Goal: Task Accomplishment & Management: Use online tool/utility

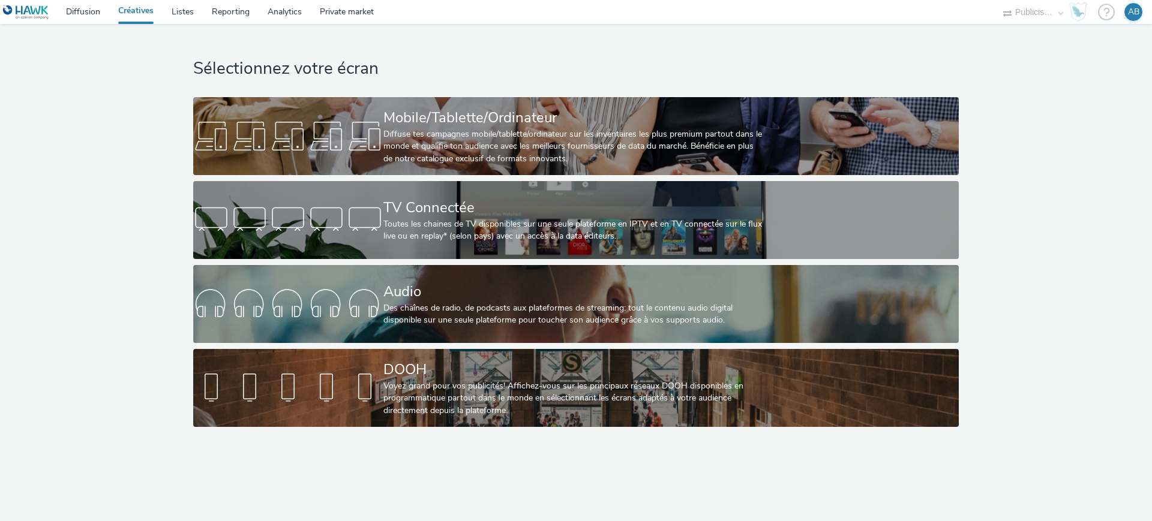
select select "08a58170-7f08-4922-abc8-b2d1eb407230"
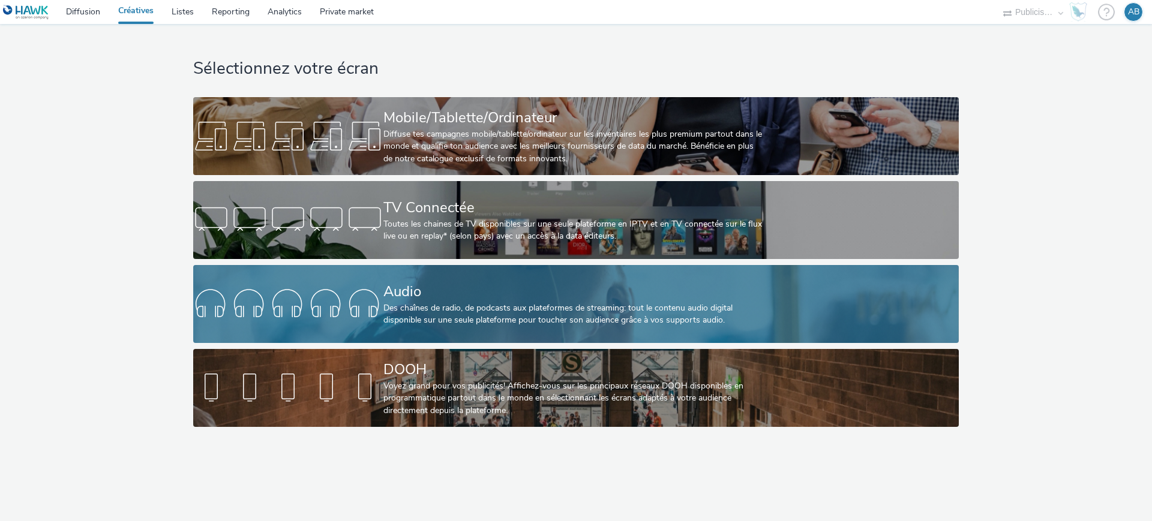
click at [556, 308] on div "Des chaînes de radio, de podcasts aux plateformes de streaming: tout le contenu…" at bounding box center [573, 314] width 380 height 25
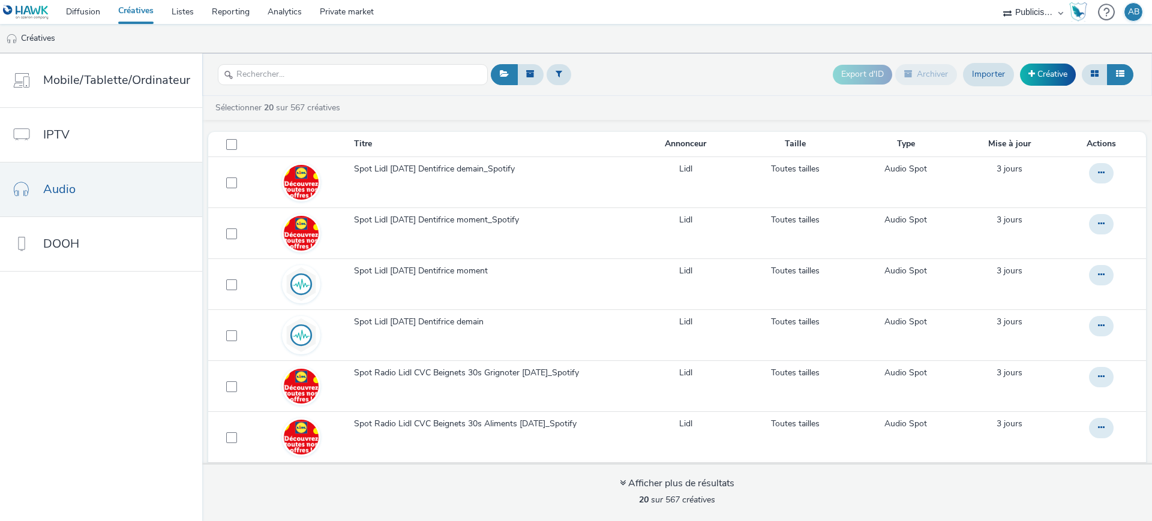
click at [691, 91] on header "Export d'ID Archiver Importer Créative" at bounding box center [677, 74] width 950 height 43
click at [1058, 77] on link "Créative" at bounding box center [1048, 75] width 56 height 22
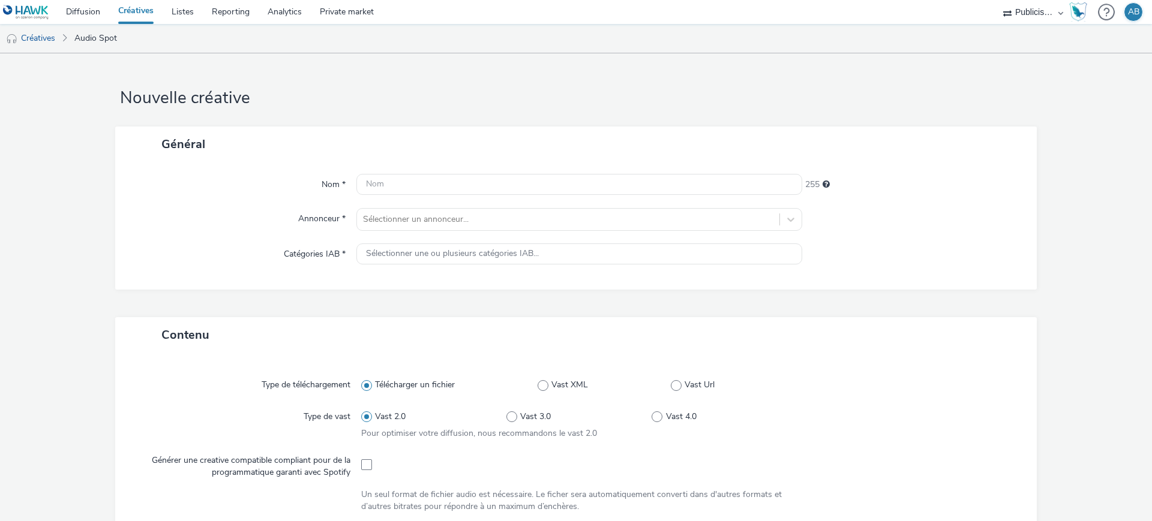
click at [412, 151] on div "Général" at bounding box center [576, 144] width 922 height 35
click at [419, 190] on input "text" at bounding box center [579, 184] width 446 height 21
paste input "Spot audio VRS OA"
type input "Spot audio VRS OA"
click at [494, 113] on form "Nouvelle créative Général Nom * Spot audio VRS OA 238 Annonceur * Sélectionner …" at bounding box center [576, 504] width 1152 height 902
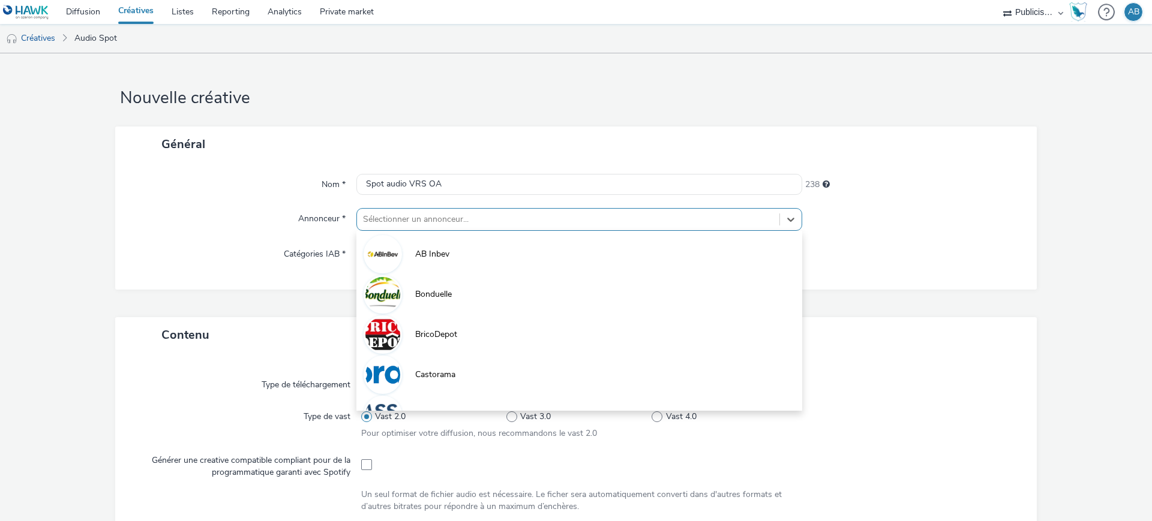
click at [520, 215] on div at bounding box center [568, 219] width 410 height 14
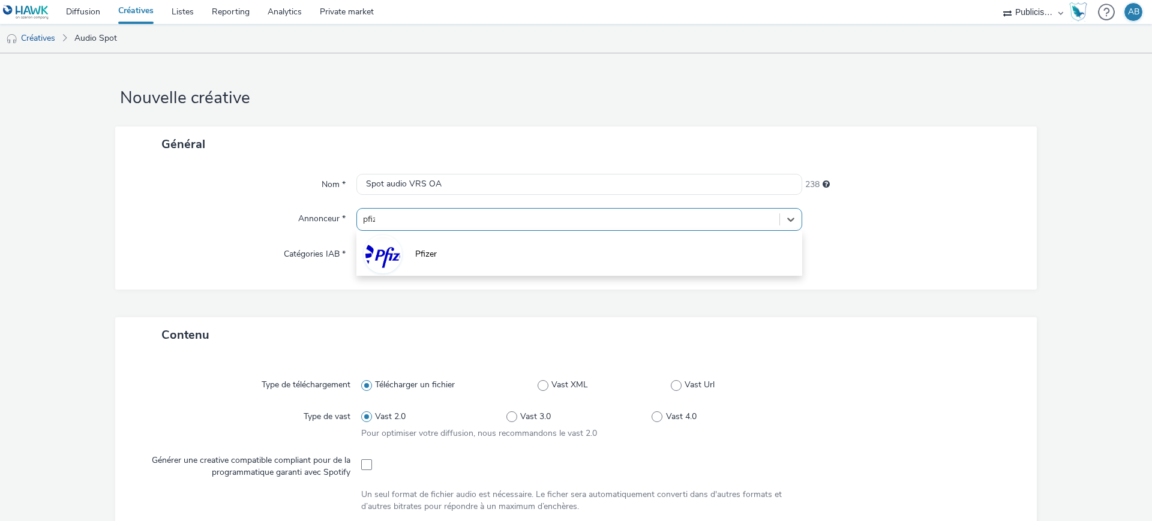
type input "pfize"
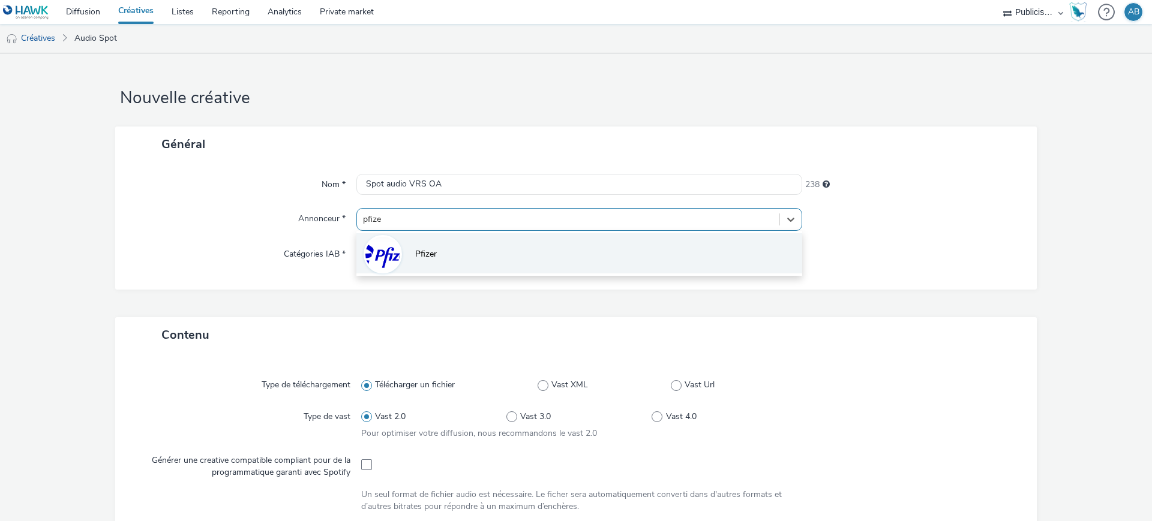
click at [528, 273] on li "Pfizer" at bounding box center [579, 253] width 446 height 40
type input "[URL][DOMAIN_NAME]"
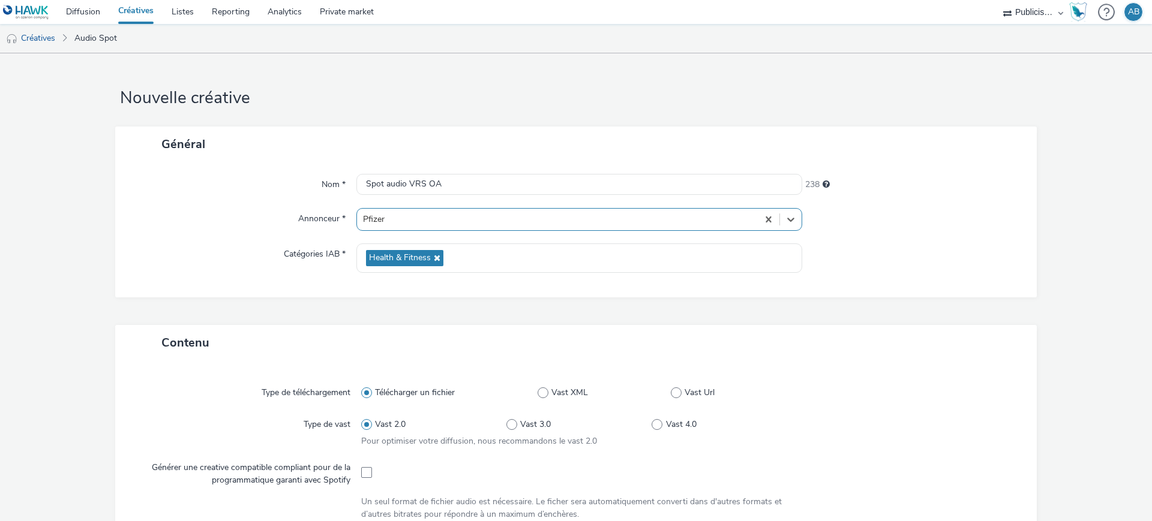
click at [991, 284] on div "Nom * Spot audio VRS OA 238 Annonceur * option Pfizer, selected. Select is focu…" at bounding box center [576, 230] width 922 height 136
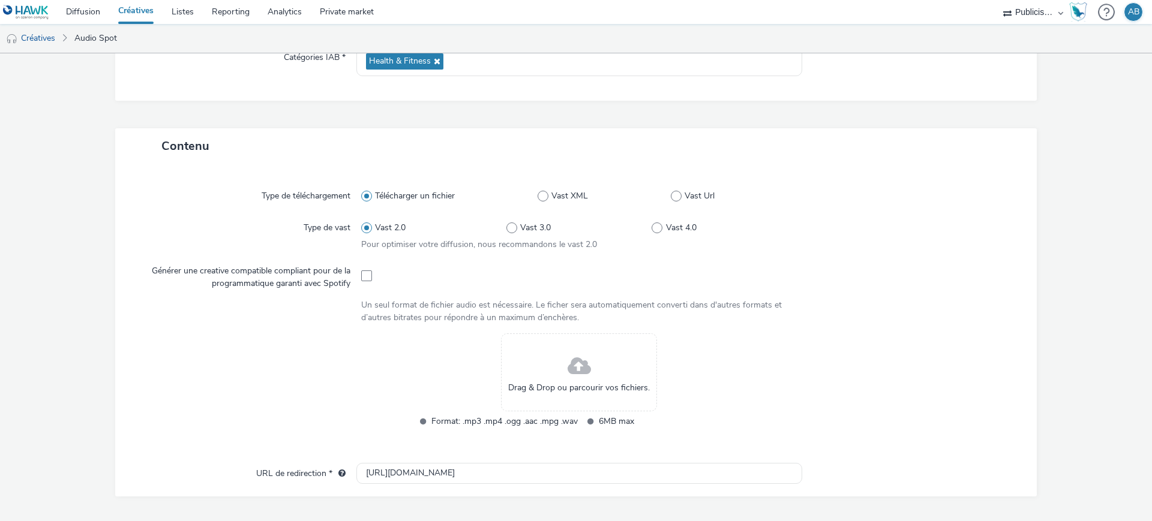
scroll to position [225, 0]
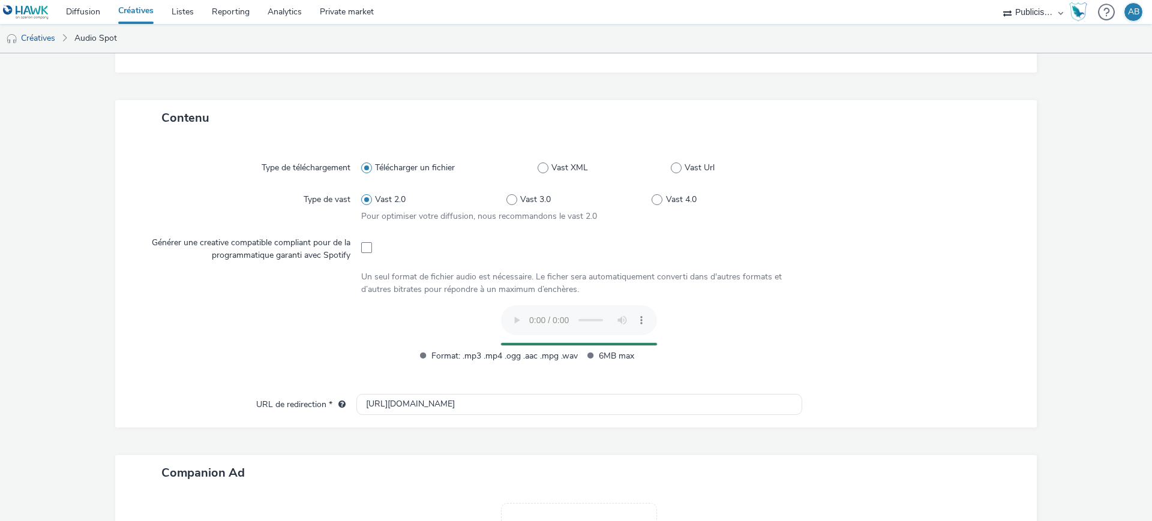
click at [1064, 287] on form "Nouvelle créative Général Nom * Spot audio VRS OA 238 Annonceur * Pfizer Catégo…" at bounding box center [576, 262] width 1152 height 869
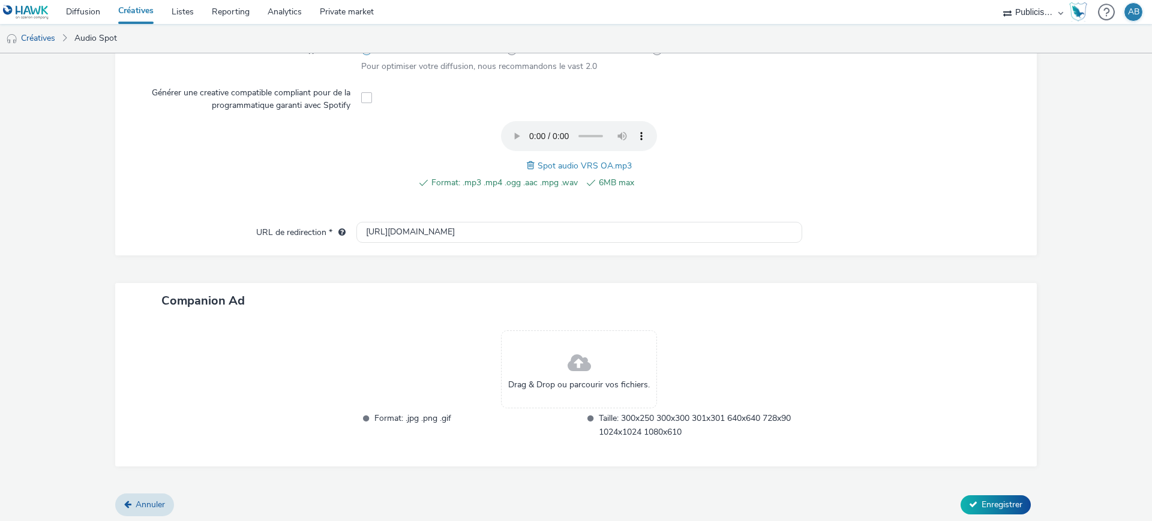
scroll to position [377, 0]
click at [997, 500] on span "Enregistrer" at bounding box center [1002, 502] width 41 height 11
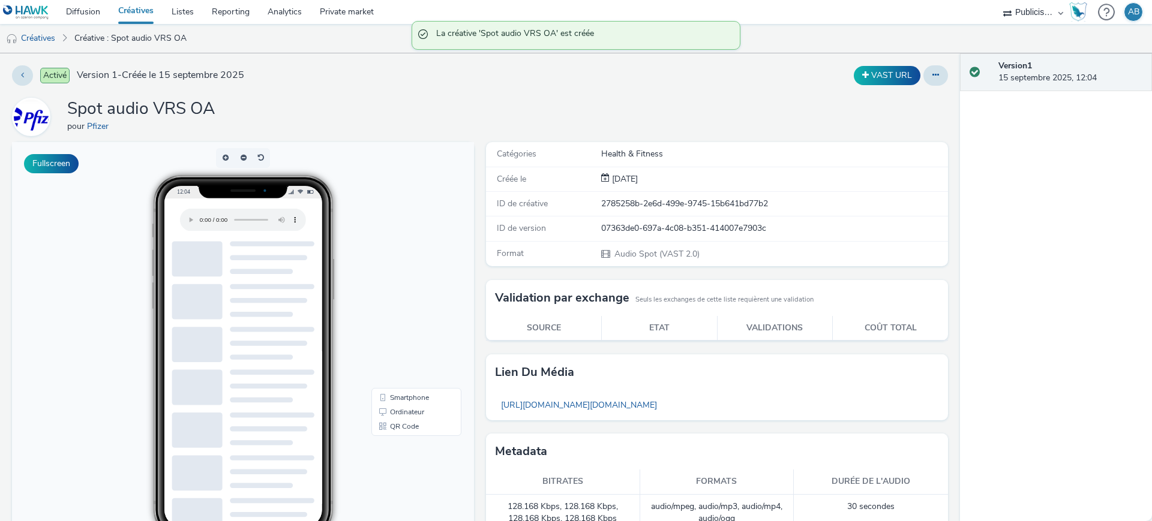
click at [734, 105] on div "Spot audio VRS OA pour Pfizer" at bounding box center [480, 117] width 936 height 38
